Goal: Entertainment & Leisure: Consume media (video, audio)

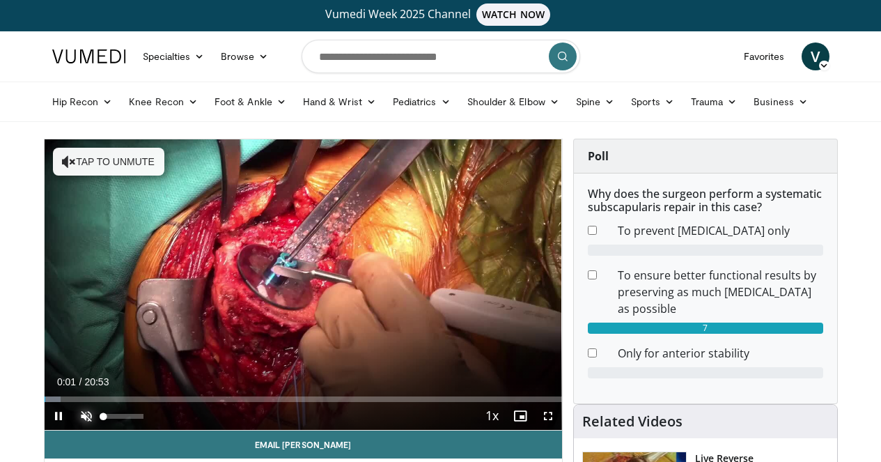
click at [72, 430] on span "Video Player" at bounding box center [86, 416] width 28 height 28
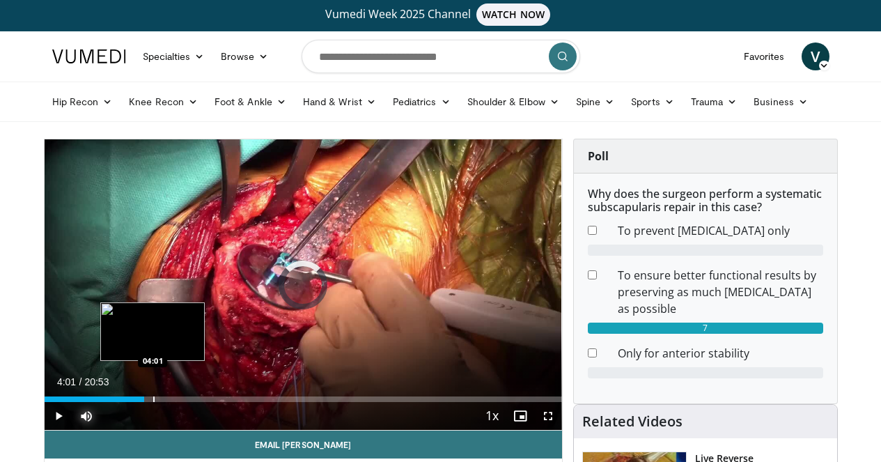
click at [153, 402] on div "Progress Bar" at bounding box center [153, 399] width 1 height 6
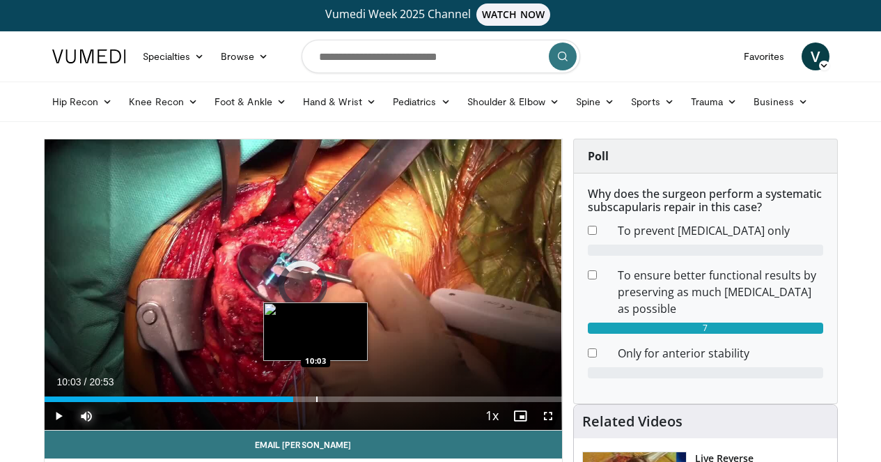
click at [316, 402] on div "Progress Bar" at bounding box center [316, 399] width 1 height 6
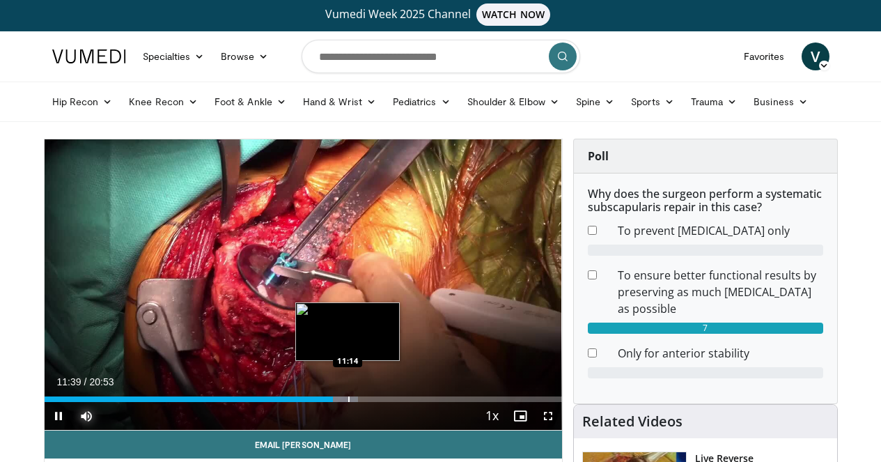
click at [348, 402] on div "Progress Bar" at bounding box center [348, 399] width 1 height 6
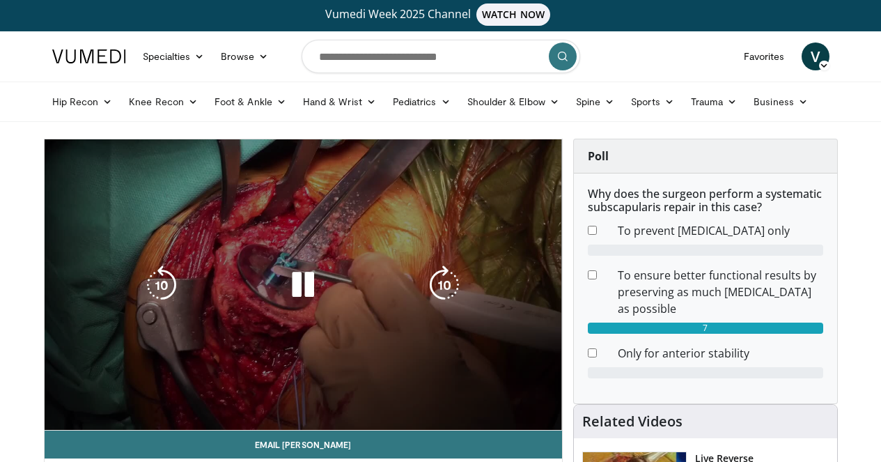
click at [319, 402] on div "Progress Bar" at bounding box center [338, 399] width 40 height 6
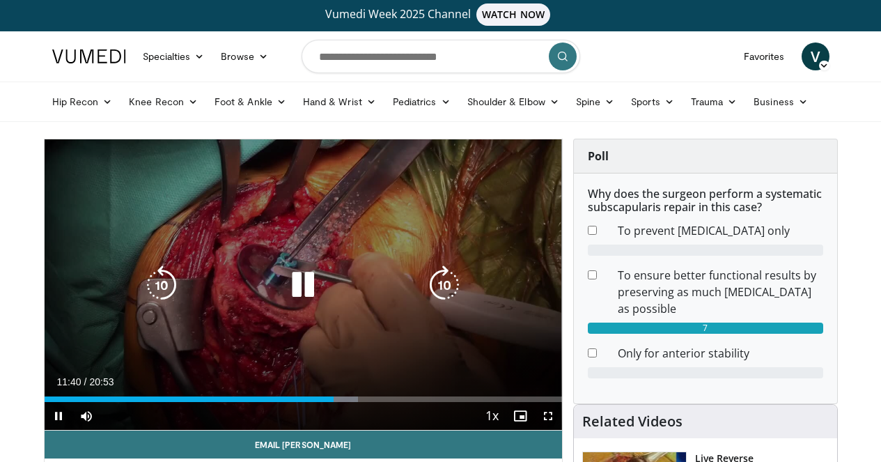
click at [291, 302] on icon "Video Player" at bounding box center [302, 284] width 39 height 39
